Goal: Task Accomplishment & Management: Complete application form

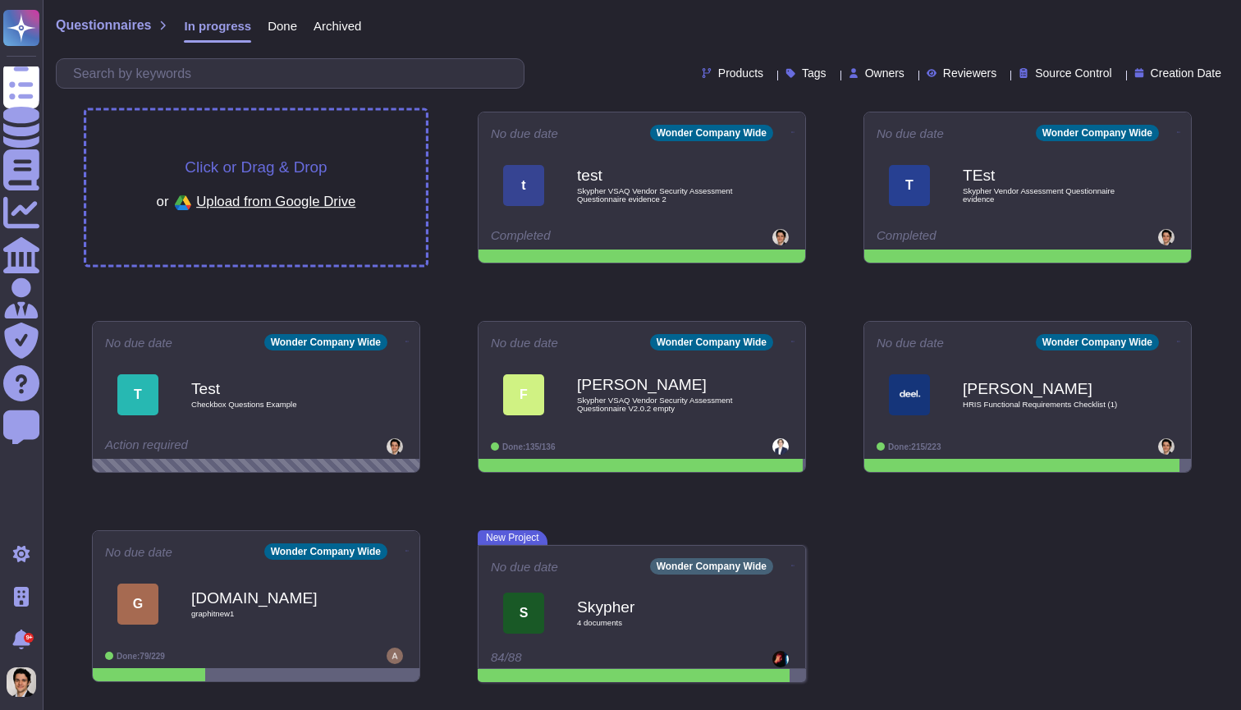
click at [358, 144] on div "Click or Drag & Drop or Upload from Google Drive" at bounding box center [256, 188] width 340 height 154
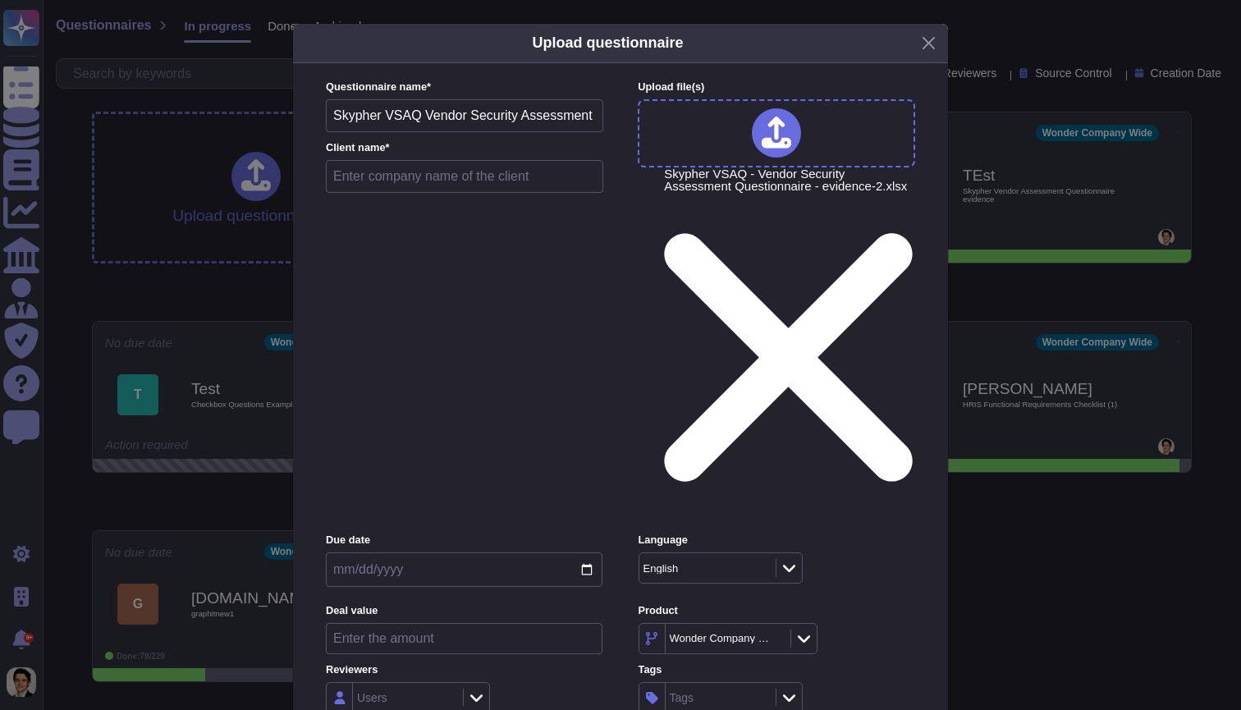
click at [433, 193] on input "text" at bounding box center [464, 176] width 277 height 33
type input "Test"
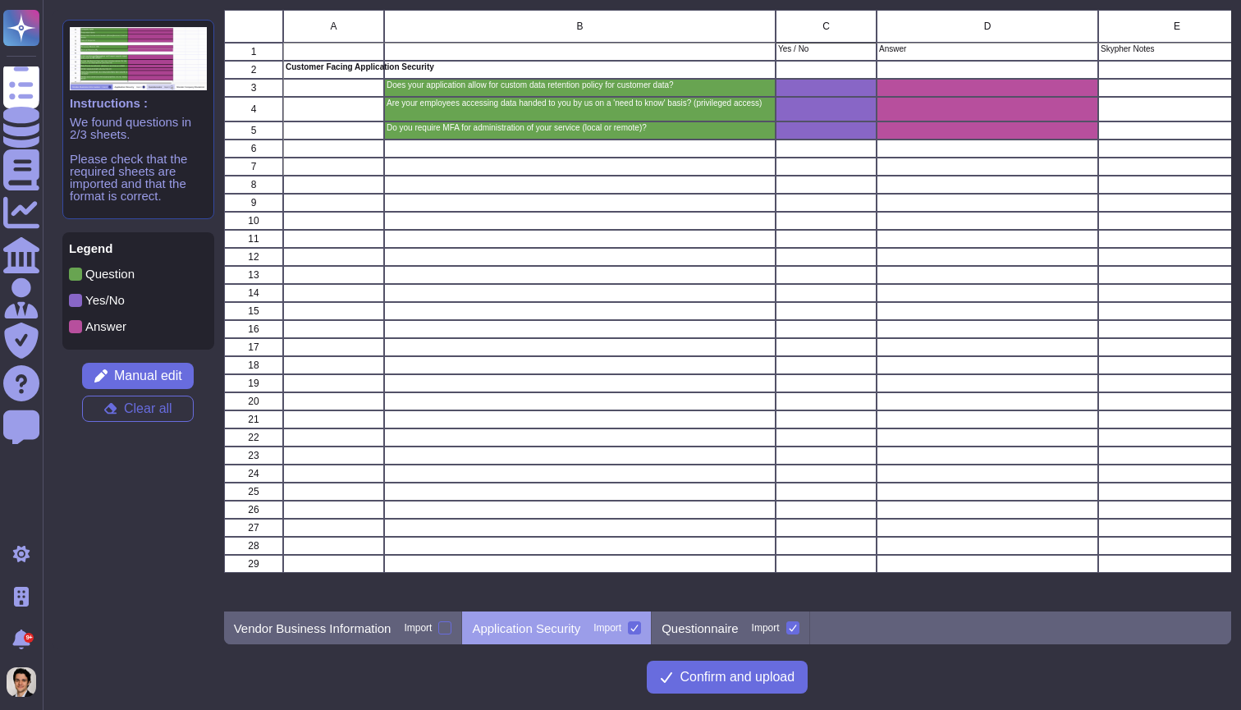
scroll to position [602, 1008]
click at [753, 671] on span "Confirm and upload" at bounding box center [737, 677] width 115 height 13
